Goal: Task Accomplishment & Management: Complete application form

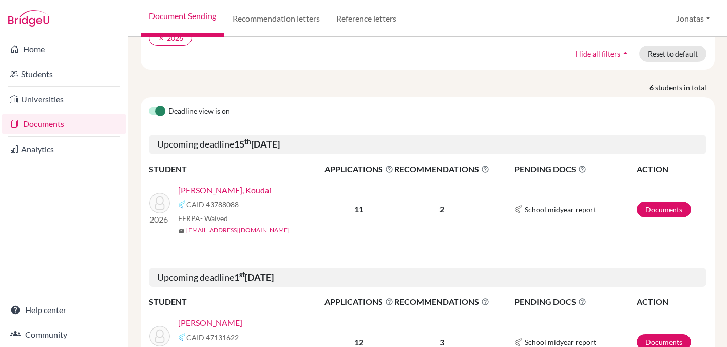
scroll to position [105, 0]
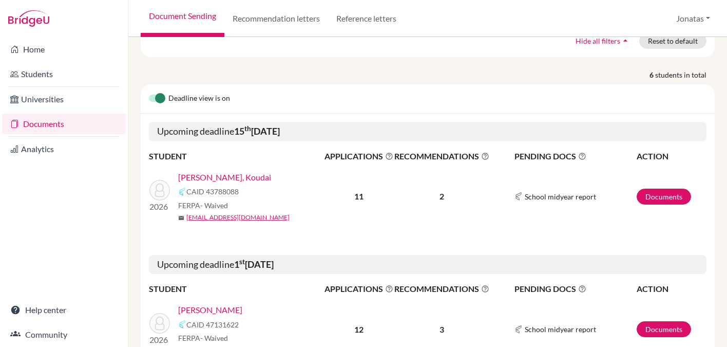
click at [222, 171] on link "[PERSON_NAME], Koudai" at bounding box center [224, 177] width 93 height 12
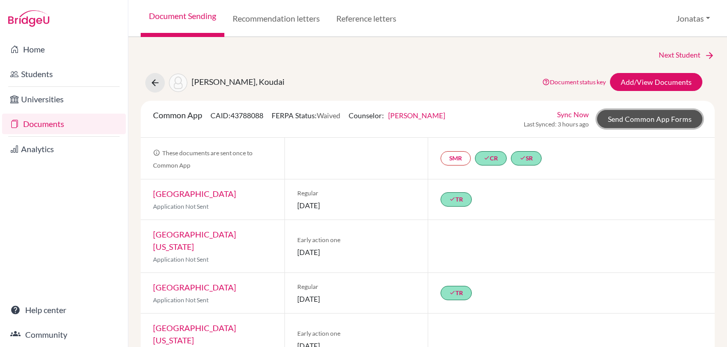
click at [640, 119] on link "Send Common App Forms" at bounding box center [649, 119] width 105 height 18
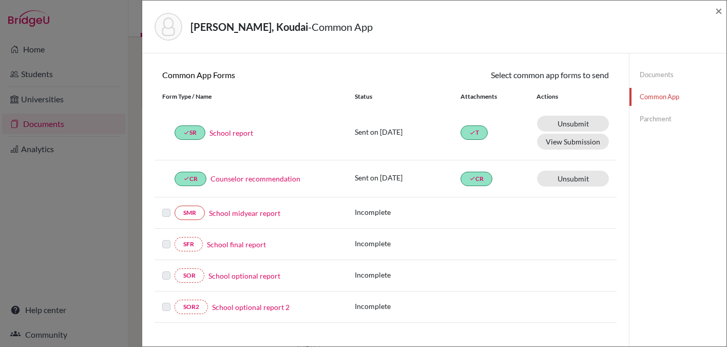
scroll to position [299, 0]
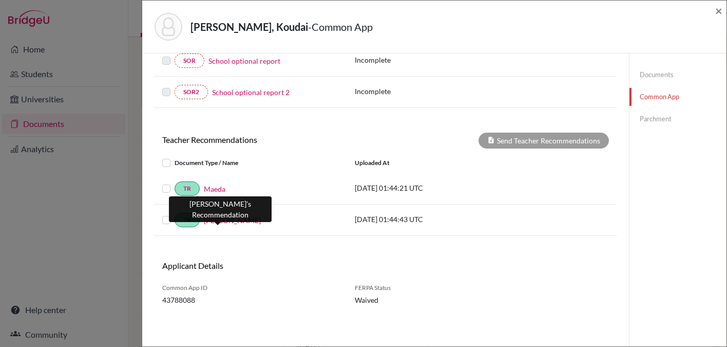
click at [215, 221] on link "Fujimura" at bounding box center [232, 220] width 57 height 11
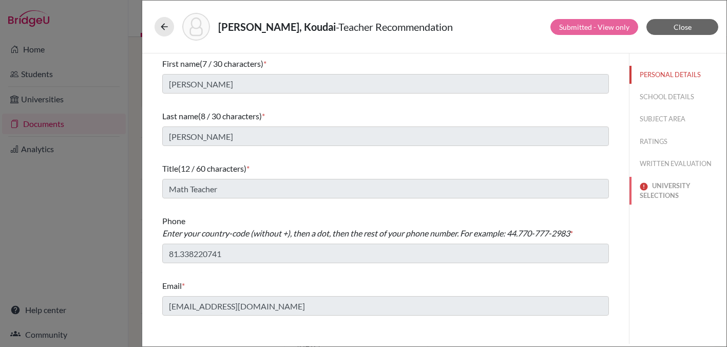
click at [666, 187] on button "UNIVERSITY SELECTIONS" at bounding box center [678, 191] width 97 height 28
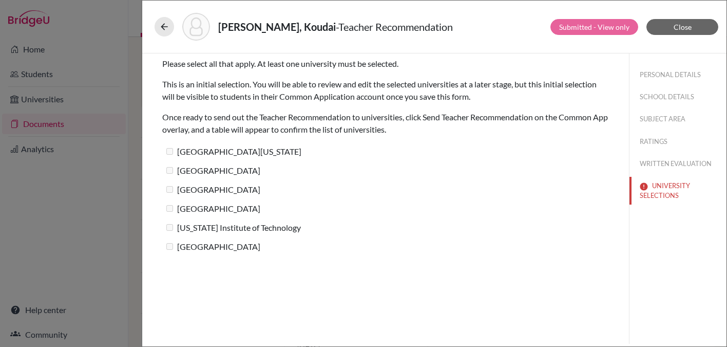
click at [173, 232] on label "California Institute of Technology" at bounding box center [231, 227] width 139 height 15
click at [672, 166] on button "WRITTEN EVALUATION" at bounding box center [678, 164] width 97 height 18
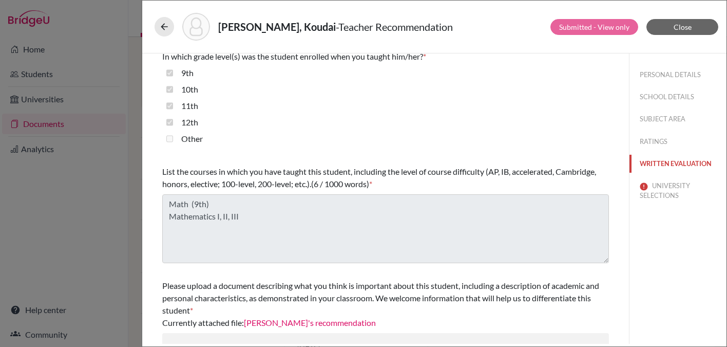
scroll to position [243, 0]
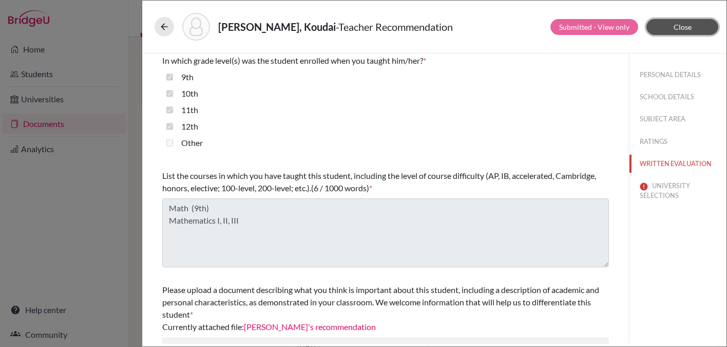
click at [684, 23] on span "Close" at bounding box center [683, 27] width 18 height 9
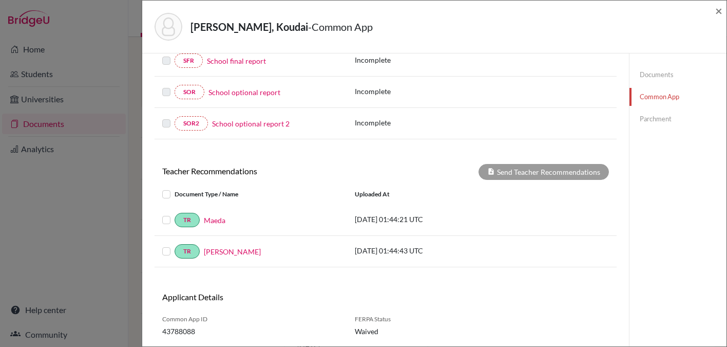
scroll to position [299, 0]
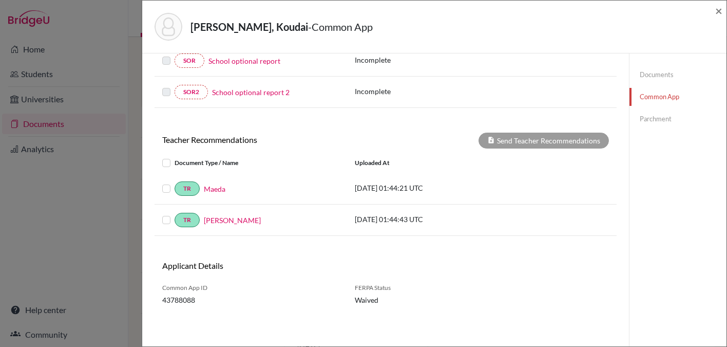
click at [175, 157] on label at bounding box center [175, 157] width 0 height 0
click at [0, 0] on input "checkbox" at bounding box center [0, 0] width 0 height 0
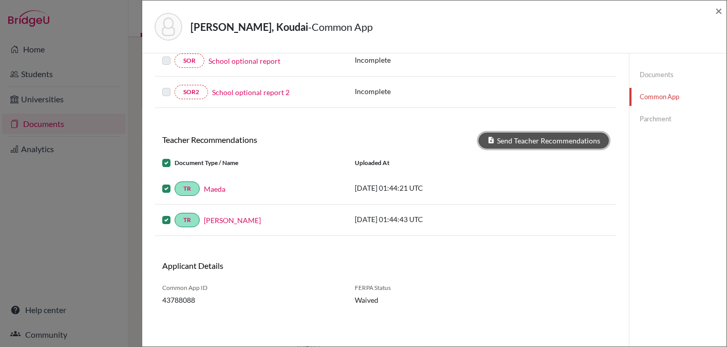
click at [554, 145] on button "Send Teacher Recommendations" at bounding box center [544, 140] width 130 height 16
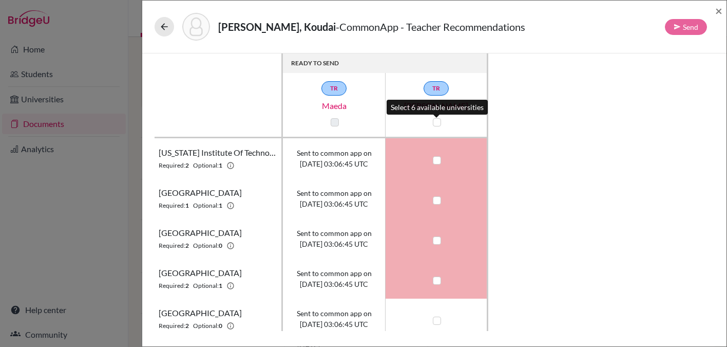
click at [437, 121] on label at bounding box center [437, 122] width 8 height 8
click at [437, 121] on input "checkbox" at bounding box center [434, 121] width 8 height 10
checkbox input "true"
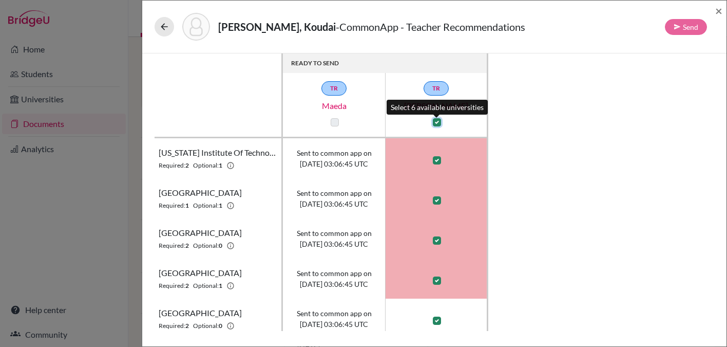
checkbox input "true"
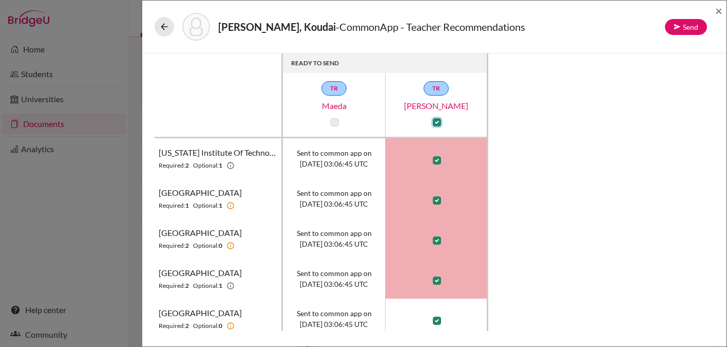
scroll to position [88, 0]
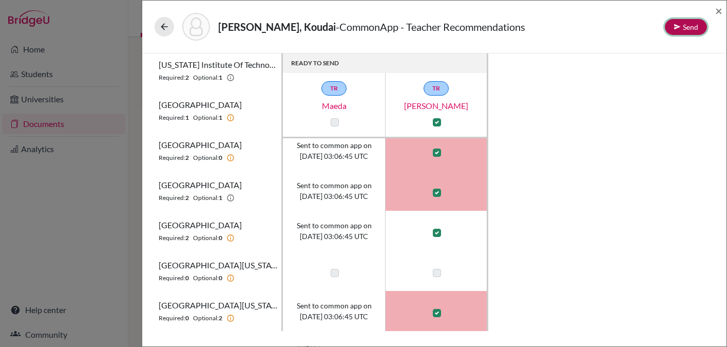
click at [686, 25] on button "Send" at bounding box center [686, 27] width 42 height 16
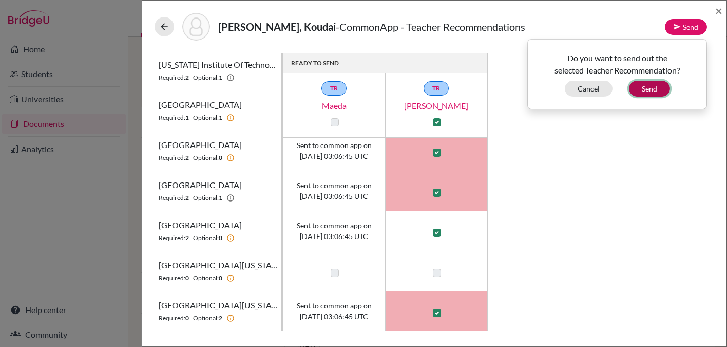
click at [642, 88] on button "Send" at bounding box center [649, 89] width 41 height 16
checkbox input "false"
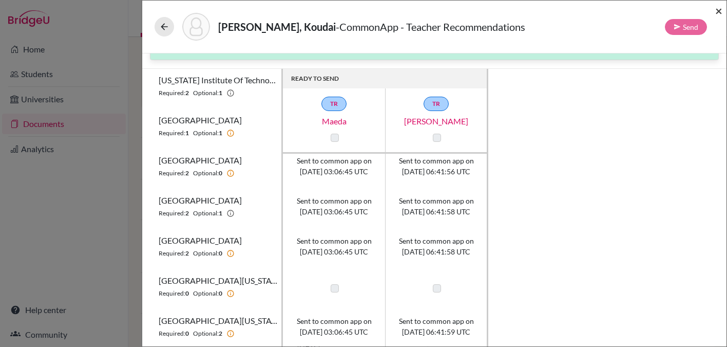
click at [719, 13] on span "×" at bounding box center [718, 10] width 7 height 15
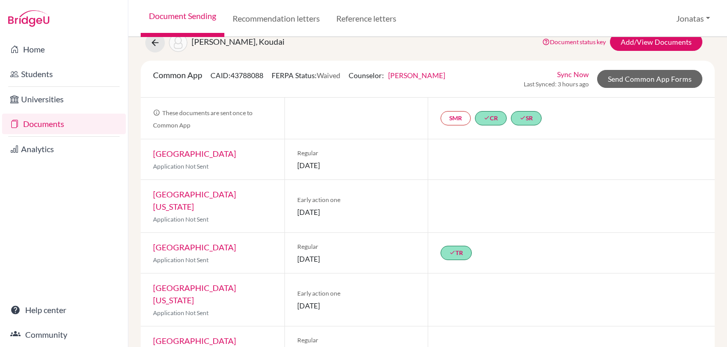
scroll to position [8, 0]
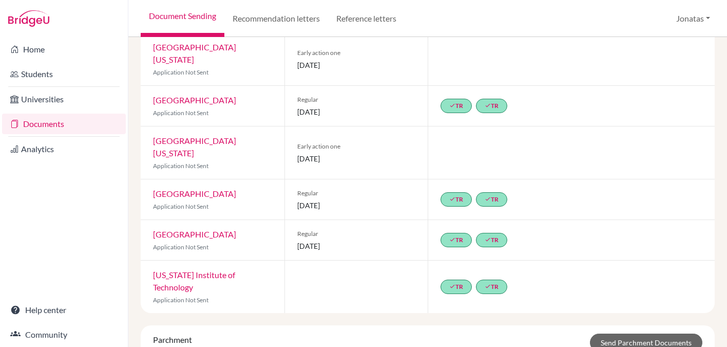
scroll to position [190, 0]
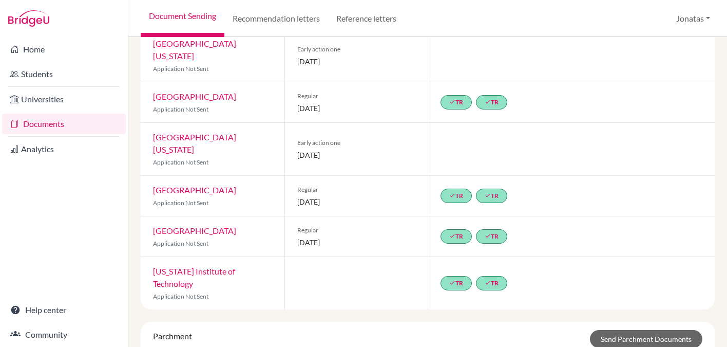
click at [529, 296] on div "done TR done TR" at bounding box center [571, 283] width 287 height 52
click at [529, 284] on div "done TR done TR" at bounding box center [571, 283] width 287 height 52
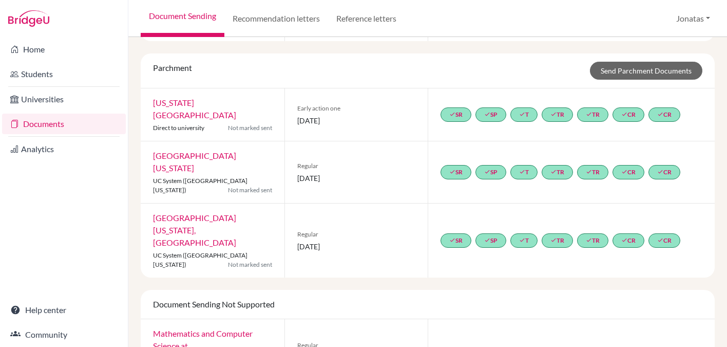
scroll to position [0, 0]
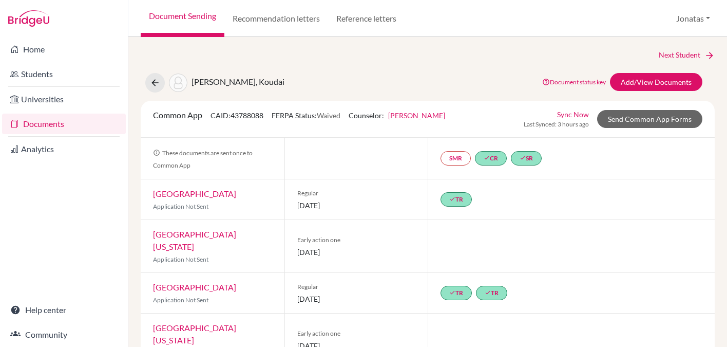
click at [576, 113] on link "Sync Now" at bounding box center [573, 114] width 32 height 11
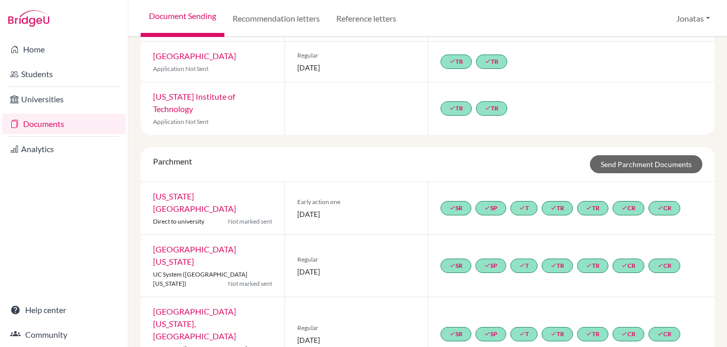
scroll to position [413, 0]
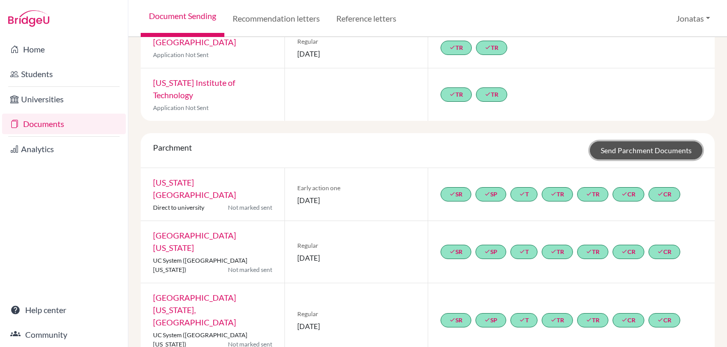
click at [647, 141] on link "Send Parchment Documents" at bounding box center [646, 150] width 112 height 18
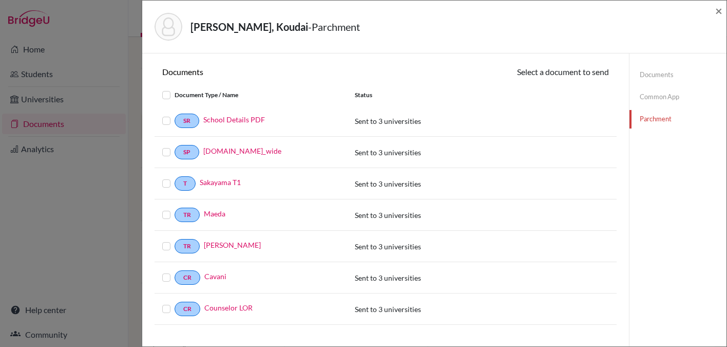
click at [175, 89] on label at bounding box center [175, 89] width 0 height 0
click at [0, 0] on input "checkbox" at bounding box center [0, 0] width 0 height 0
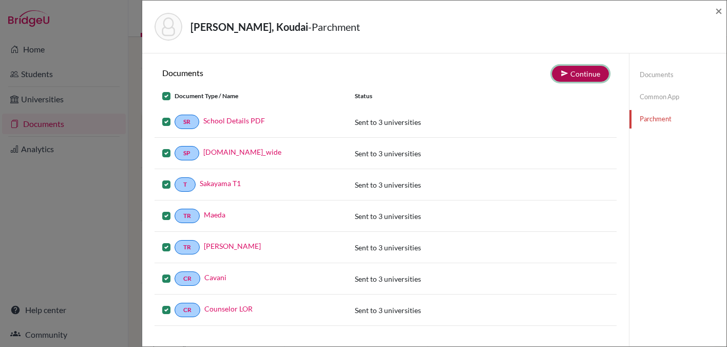
click at [576, 72] on button "Continue" at bounding box center [580, 74] width 57 height 16
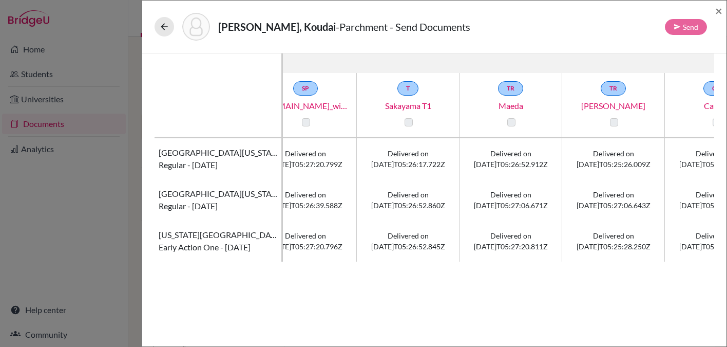
scroll to position [0, 288]
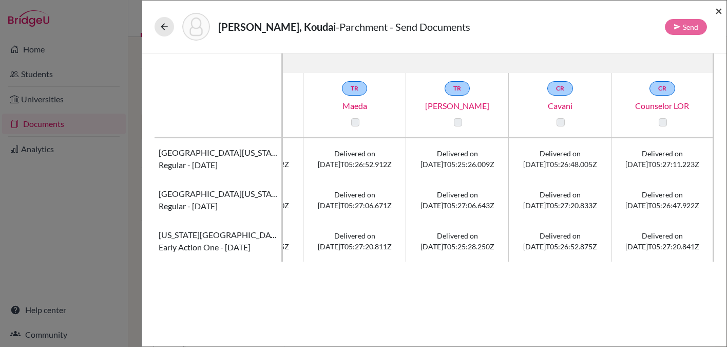
click at [717, 10] on span "×" at bounding box center [718, 10] width 7 height 15
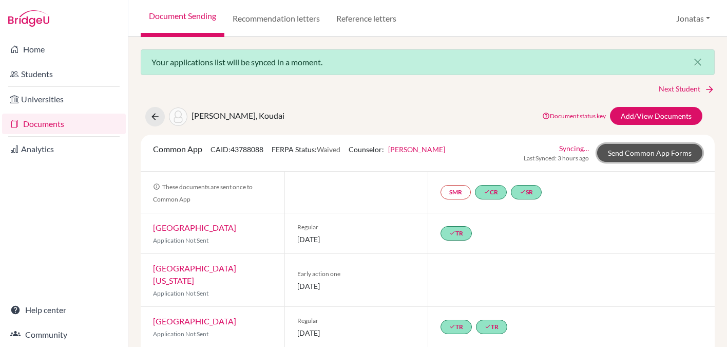
click at [644, 152] on link "Send Common App Forms" at bounding box center [649, 153] width 105 height 18
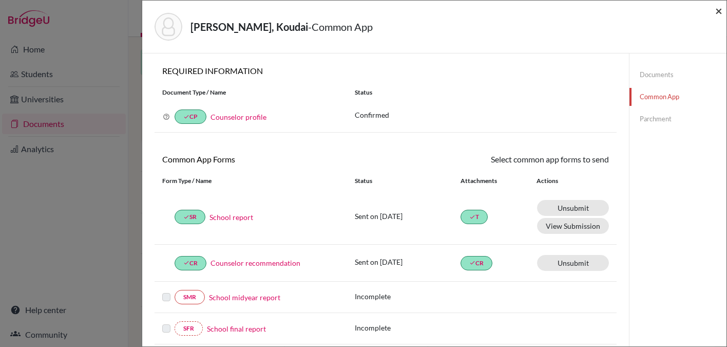
click at [719, 9] on span "×" at bounding box center [718, 10] width 7 height 15
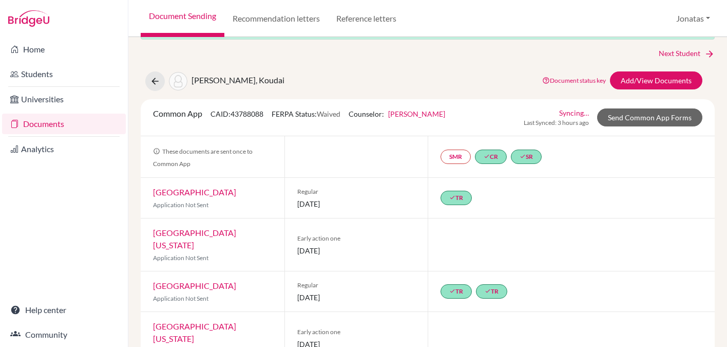
scroll to position [37, 0]
